Goal: Check status: Check status

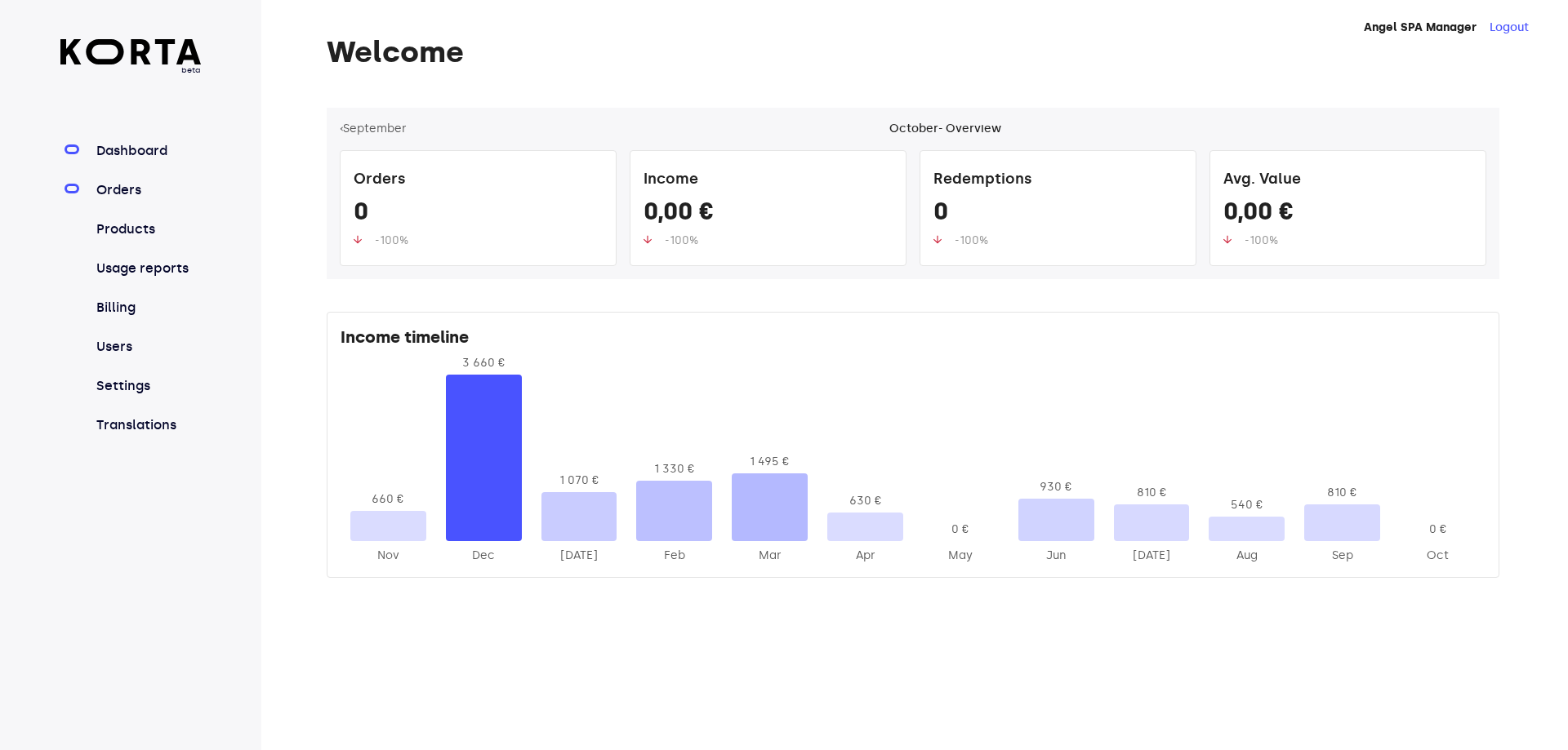
click at [117, 180] on link "Orders" at bounding box center [147, 190] width 108 height 20
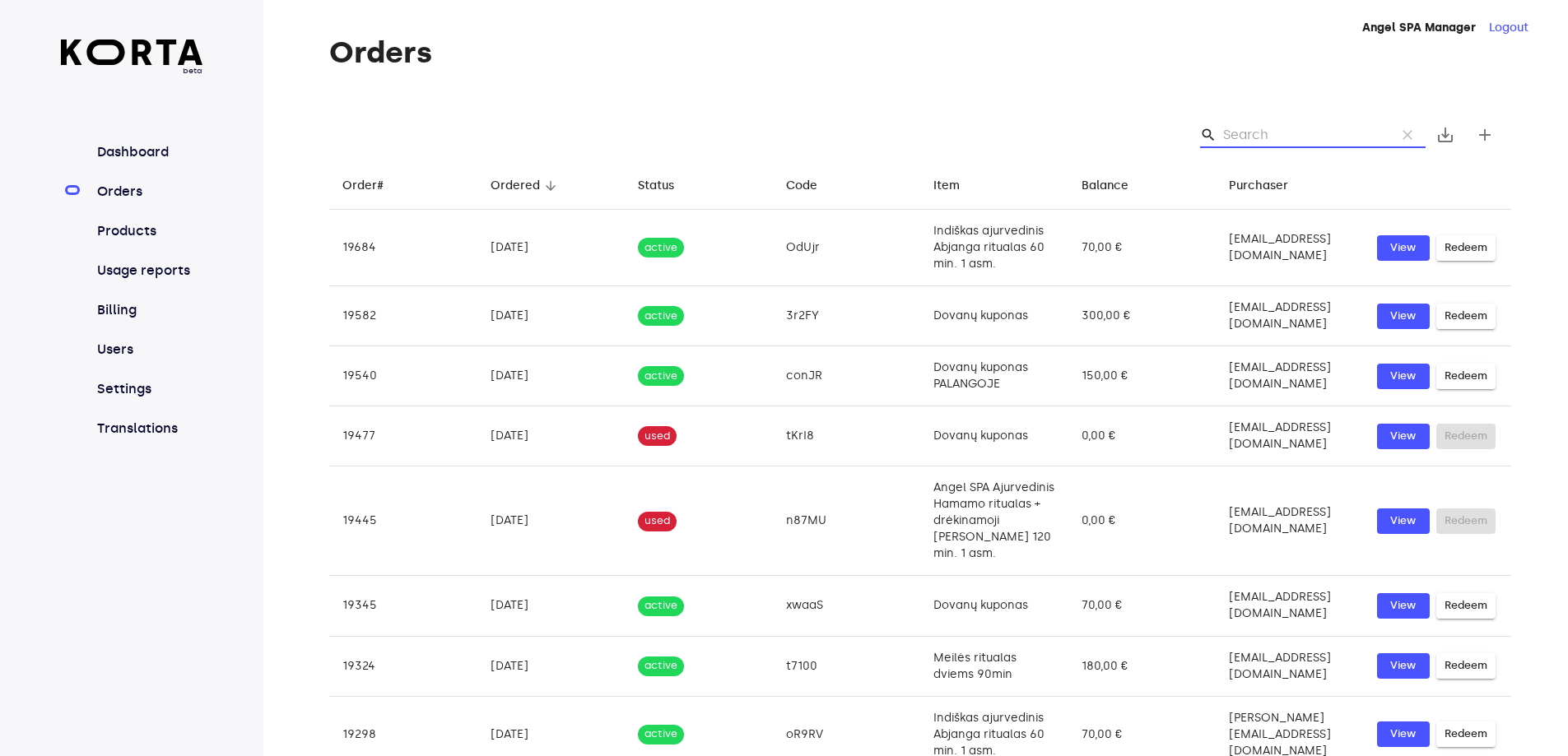
click at [1241, 132] on input "Search" at bounding box center [1303, 135] width 160 height 27
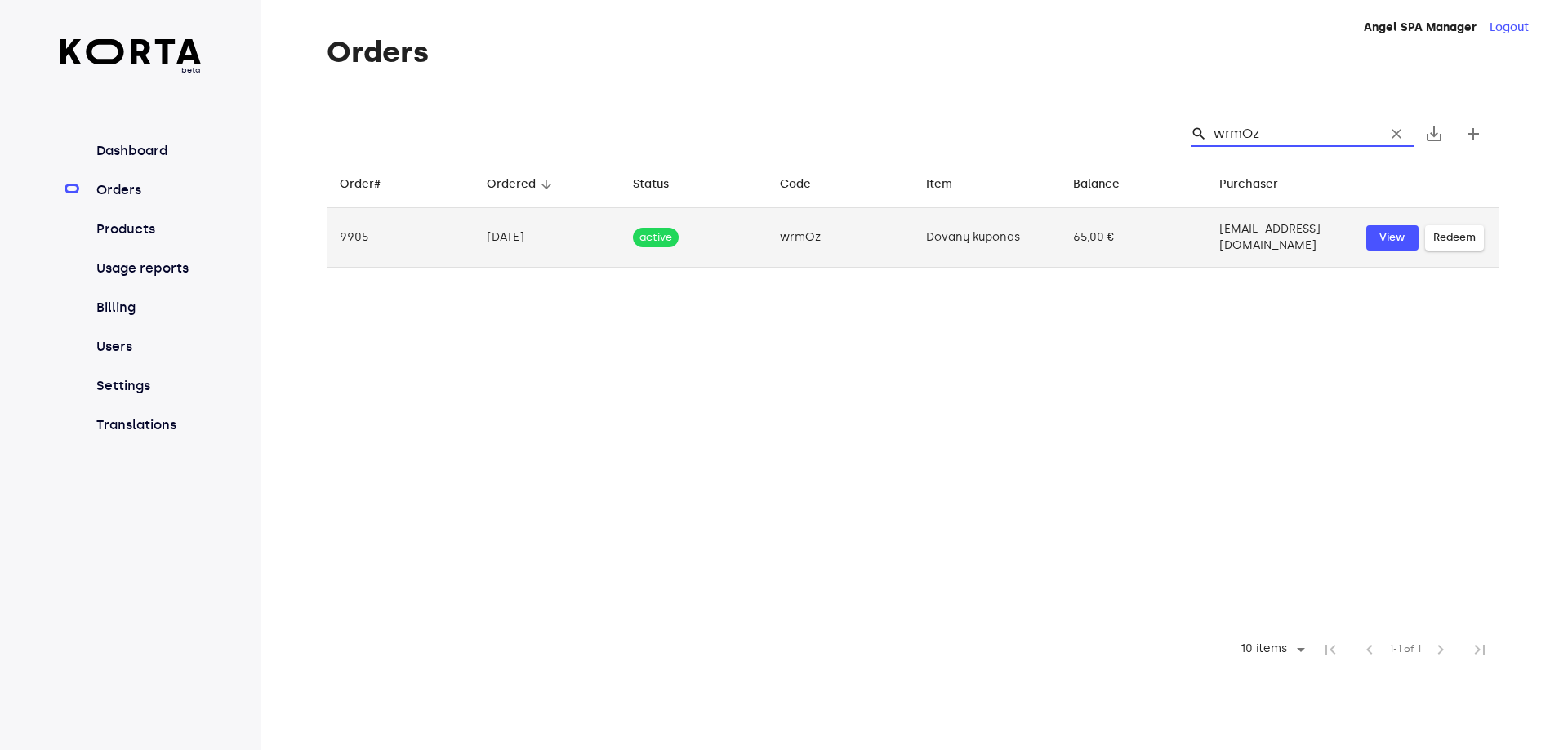
type input "wrmOz"
click at [849, 226] on td "wrmOz" at bounding box center [840, 238] width 147 height 59
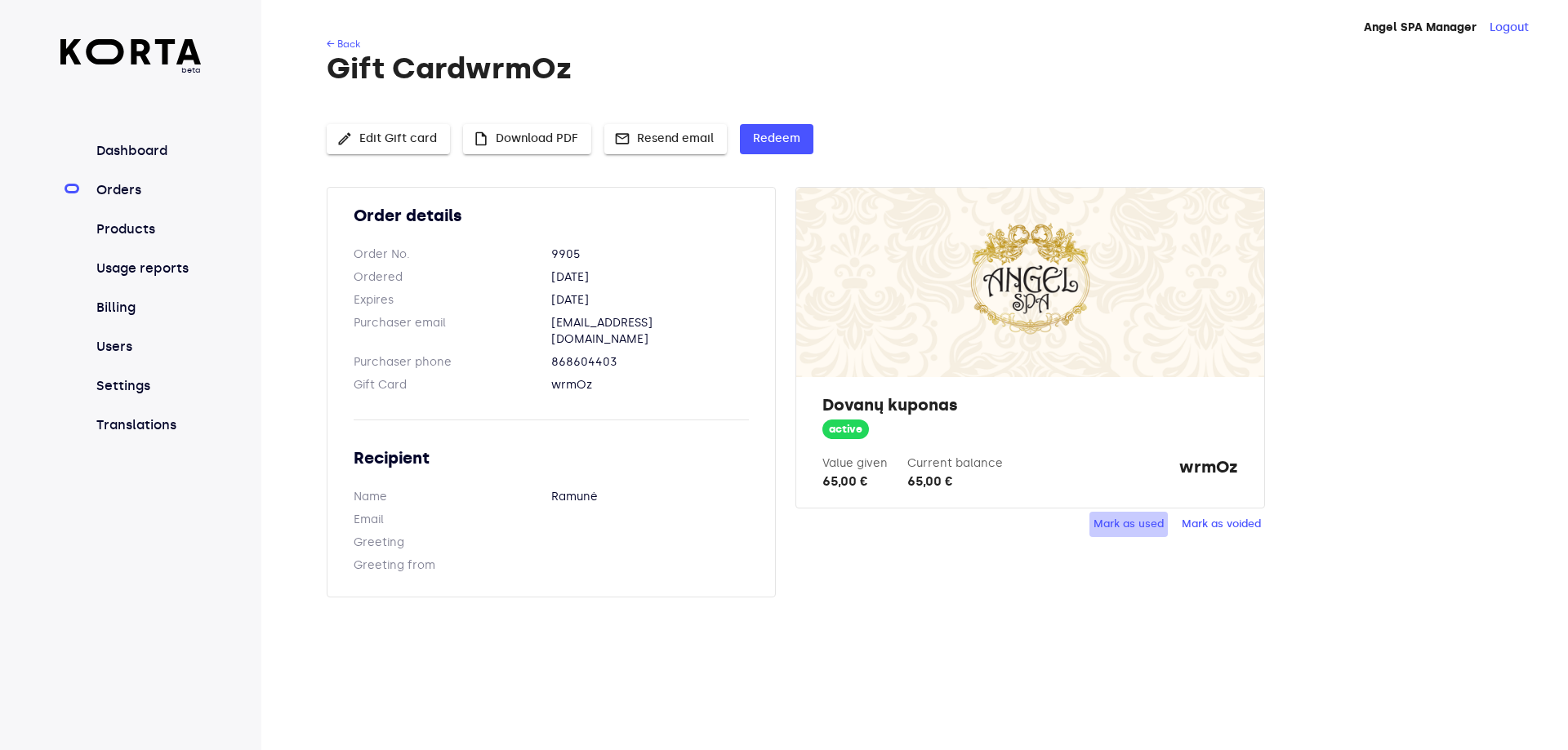
click at [1116, 523] on span "Mark as used" at bounding box center [1128, 524] width 70 height 19
drag, startPoint x: 482, startPoint y: 59, endPoint x: 594, endPoint y: 63, distance: 112.1
click at [594, 63] on h1 "Gift Card wrmOz" at bounding box center [913, 68] width 1174 height 33
copy h1 "wrmOz"
click at [1139, 521] on span "Mark as used" at bounding box center [1128, 524] width 70 height 19
